Goal: Task Accomplishment & Management: Complete application form

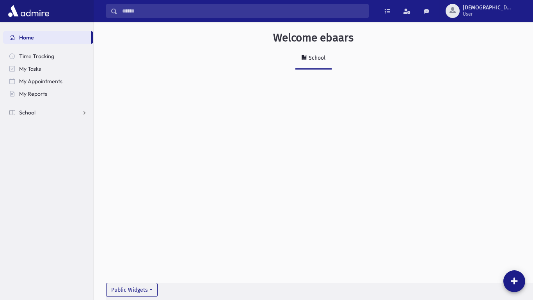
click at [42, 112] on link "School" at bounding box center [48, 112] width 90 height 12
click at [43, 137] on span "Attendance" at bounding box center [37, 137] width 29 height 7
click at [36, 148] on span "Entry" at bounding box center [36, 149] width 13 height 7
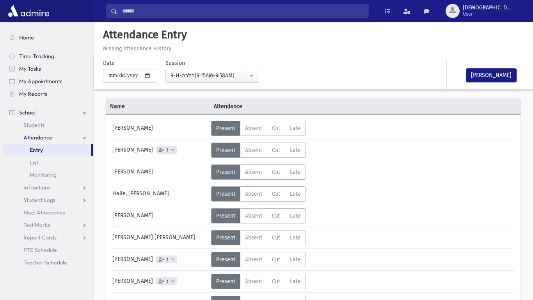
click at [252, 174] on span "Absent" at bounding box center [253, 172] width 17 height 7
click at [252, 200] on label "Absent A" at bounding box center [253, 193] width 27 height 15
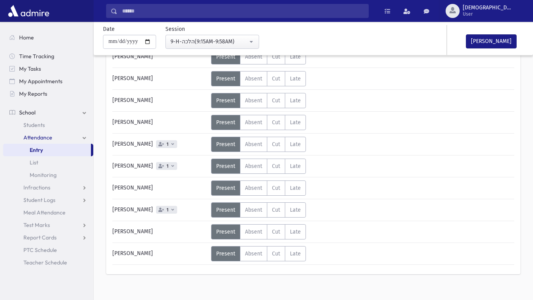
scroll to position [247, 0]
click at [490, 44] on button "[PERSON_NAME]" at bounding box center [491, 41] width 51 height 14
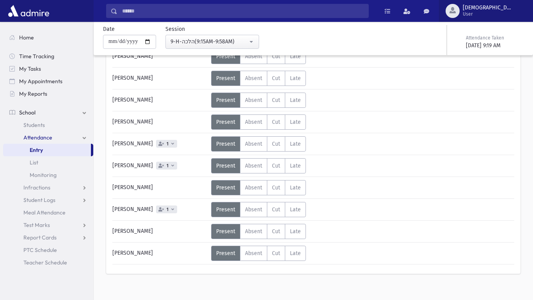
click at [456, 7] on span "button" at bounding box center [452, 10] width 6 height 6
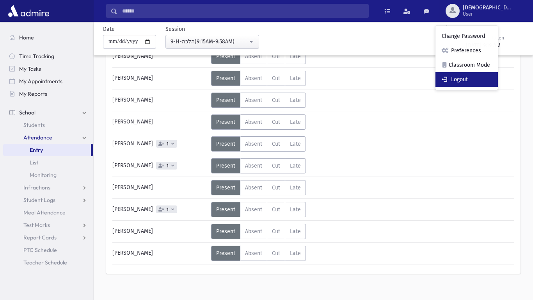
click at [498, 79] on link "Logout" at bounding box center [466, 79] width 62 height 14
